Goal: Information Seeking & Learning: Learn about a topic

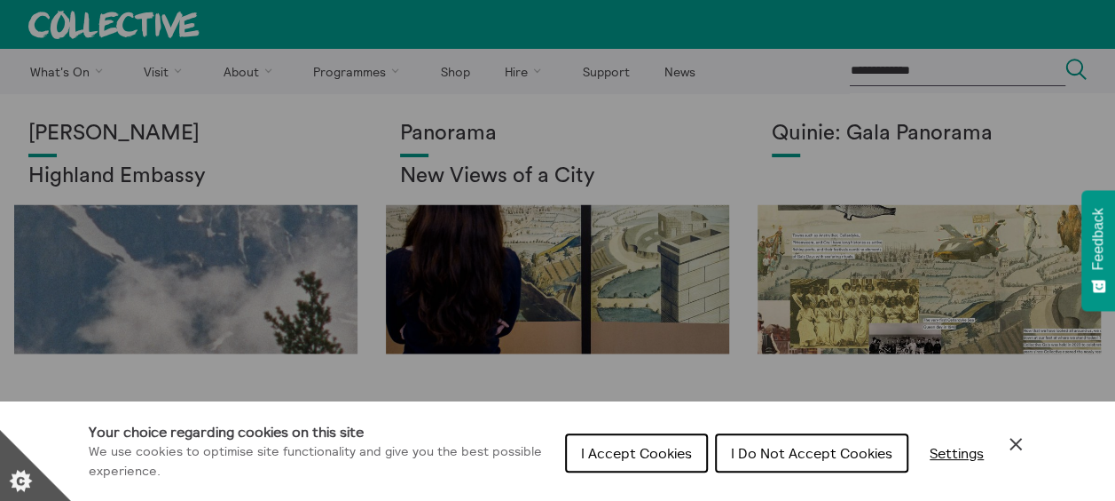
click at [824, 459] on span "I Do Not Accept Cookies" at bounding box center [812, 453] width 162 height 18
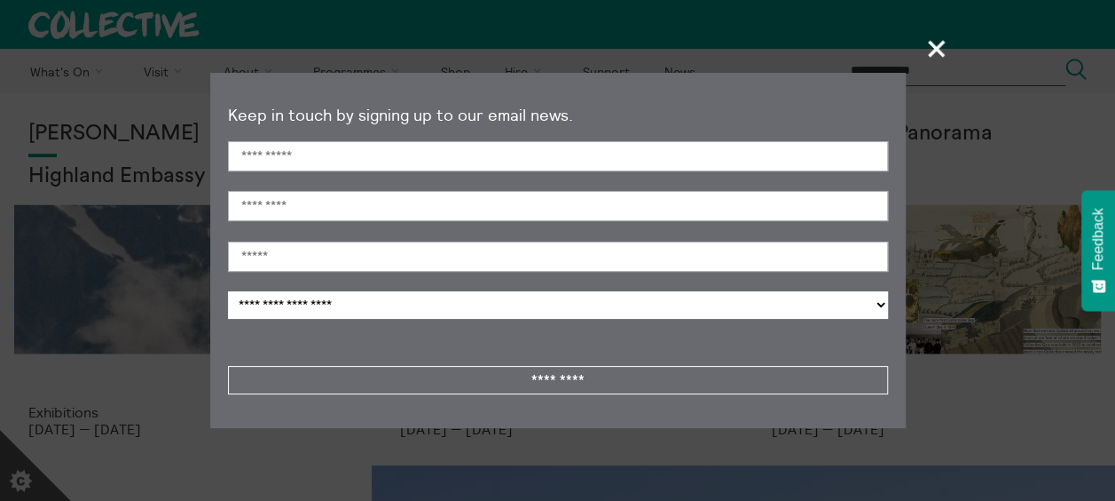
click at [981, 390] on section "**********" at bounding box center [557, 250] width 1115 height 501
click at [937, 51] on span "+" at bounding box center [937, 48] width 52 height 52
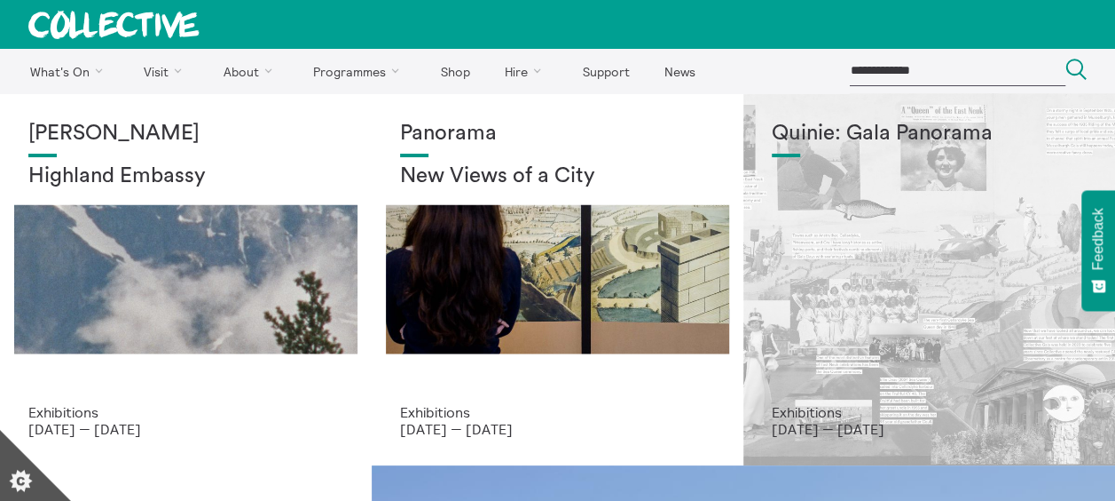
click at [825, 429] on p "7 Sept 2025 — 12 Oct 2025" at bounding box center [929, 429] width 315 height 16
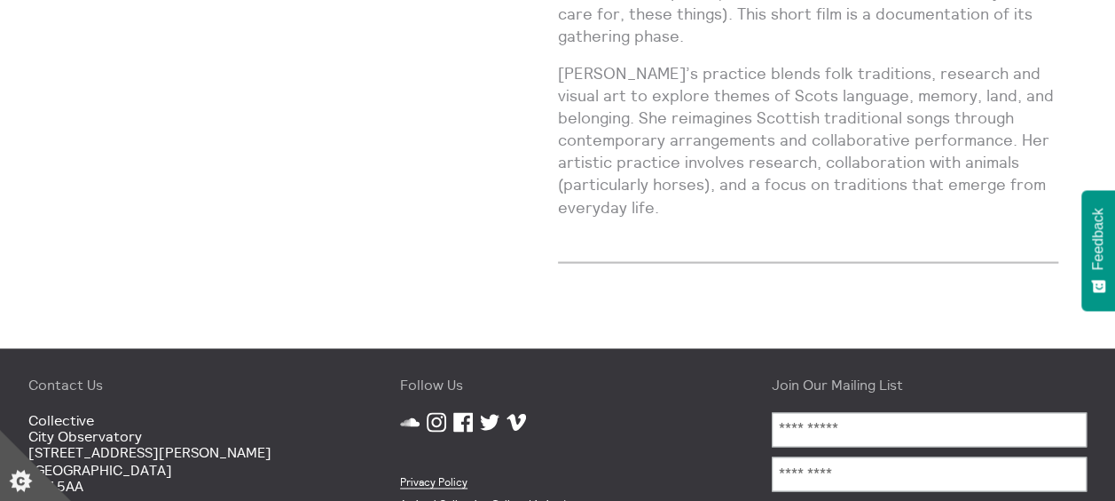
scroll to position [1242, 0]
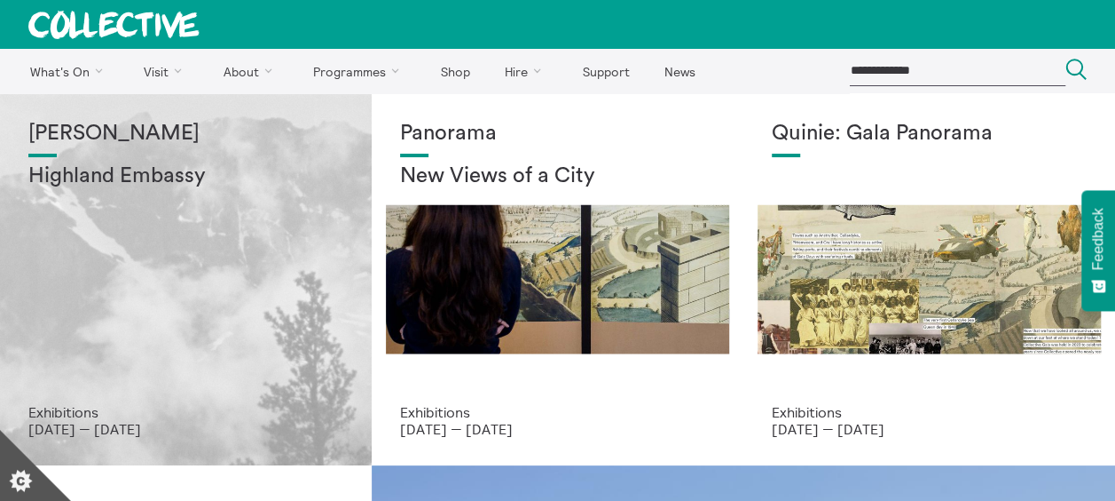
click at [146, 172] on h2 "Highland Embassy" at bounding box center [185, 176] width 315 height 25
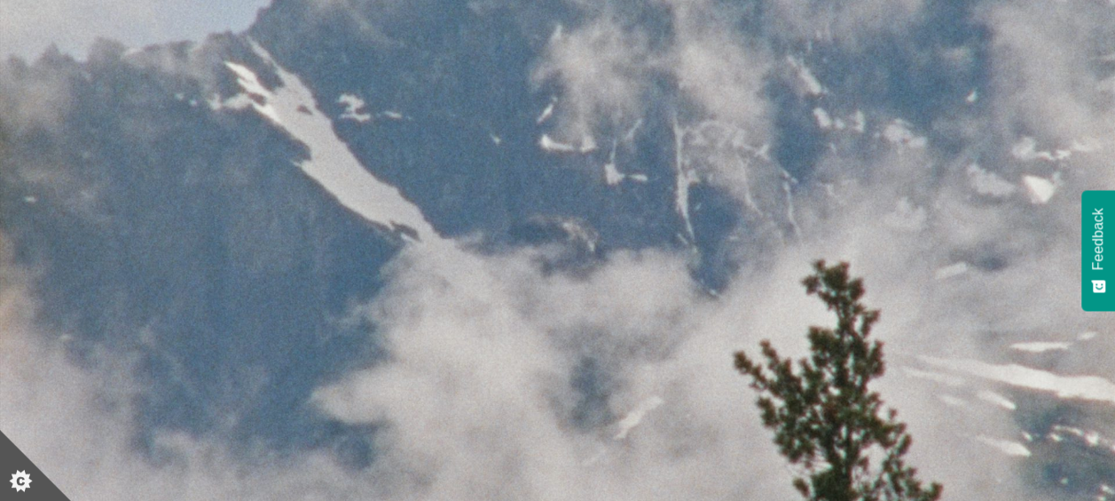
scroll to position [177, 0]
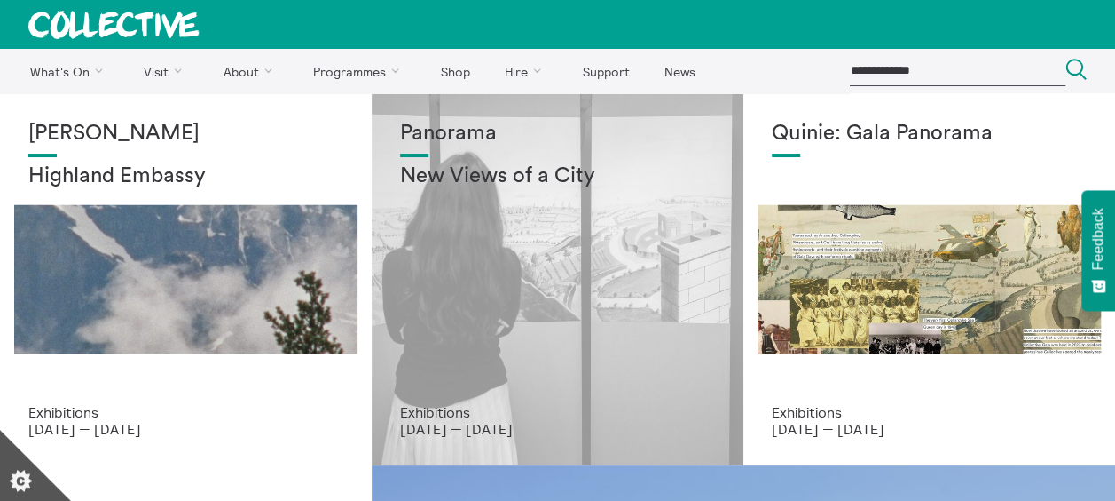
click at [581, 263] on div "Panorama New Views of a City" at bounding box center [557, 263] width 315 height 282
click at [555, 181] on h2 "New Views of a City" at bounding box center [557, 176] width 315 height 25
click at [556, 181] on h2 "New Views of a City" at bounding box center [557, 176] width 315 height 25
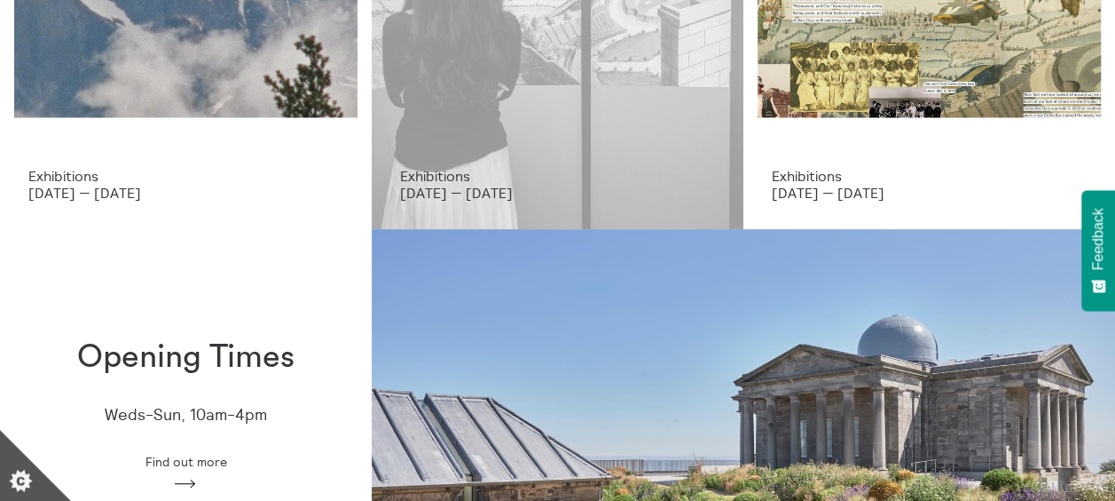
scroll to position [266, 0]
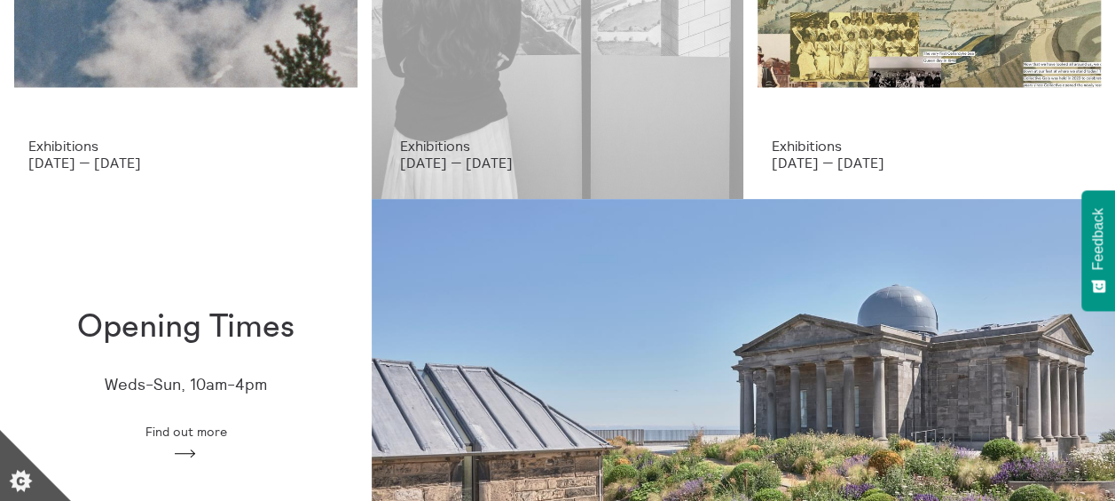
click at [509, 170] on div "Panorama New Views of a City Exhibitions 9 Jul 2025 — 21 Dec 2025" at bounding box center [558, 13] width 372 height 372
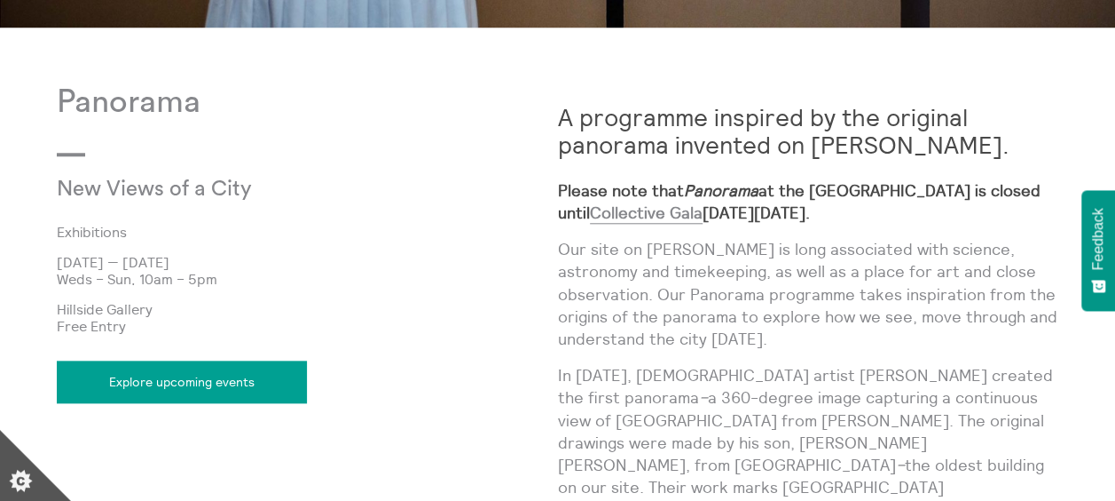
scroll to position [799, 0]
